Goal: Navigation & Orientation: Find specific page/section

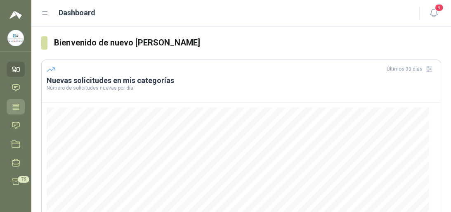
click at [16, 107] on icon at bounding box center [16, 106] width 9 height 9
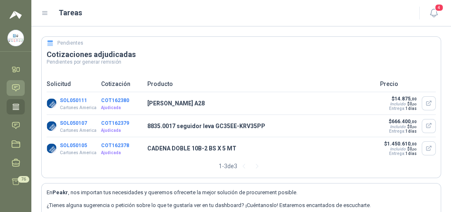
click at [13, 85] on icon at bounding box center [16, 87] width 9 height 9
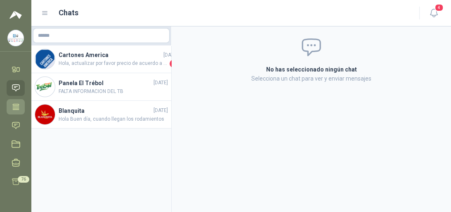
click at [15, 106] on icon at bounding box center [16, 106] width 9 height 9
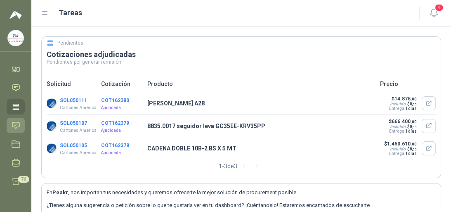
click at [14, 126] on icon at bounding box center [16, 125] width 9 height 9
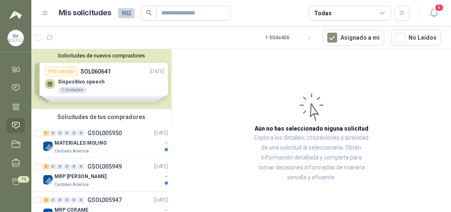
click at [81, 84] on div "Solicitudes de nuevos compradores Por cotizar SOL060641 [DATE] Dispositivo spee…" at bounding box center [101, 79] width 140 height 60
